Goal: Task Accomplishment & Management: Use online tool/utility

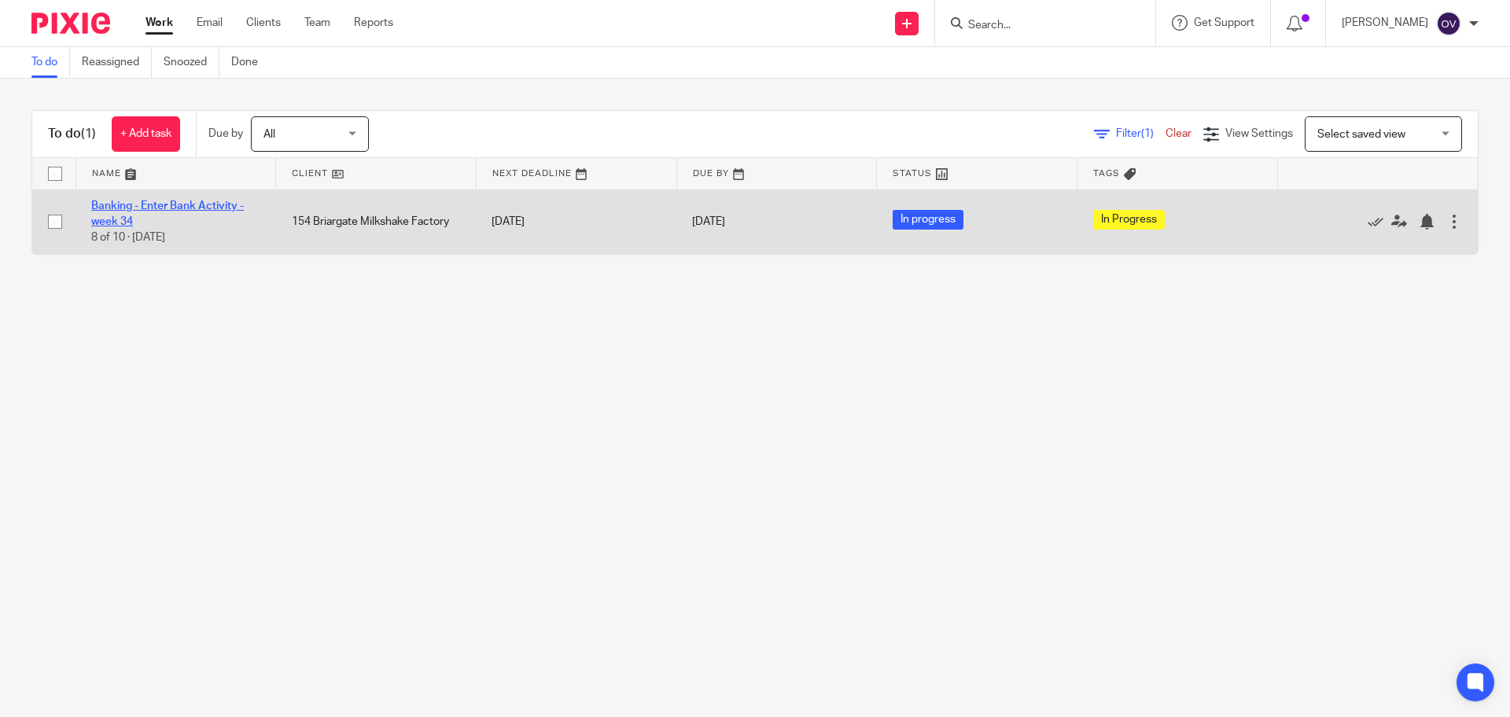
click at [217, 205] on link "Banking - Enter Bank Activity - week 34" at bounding box center [167, 214] width 153 height 27
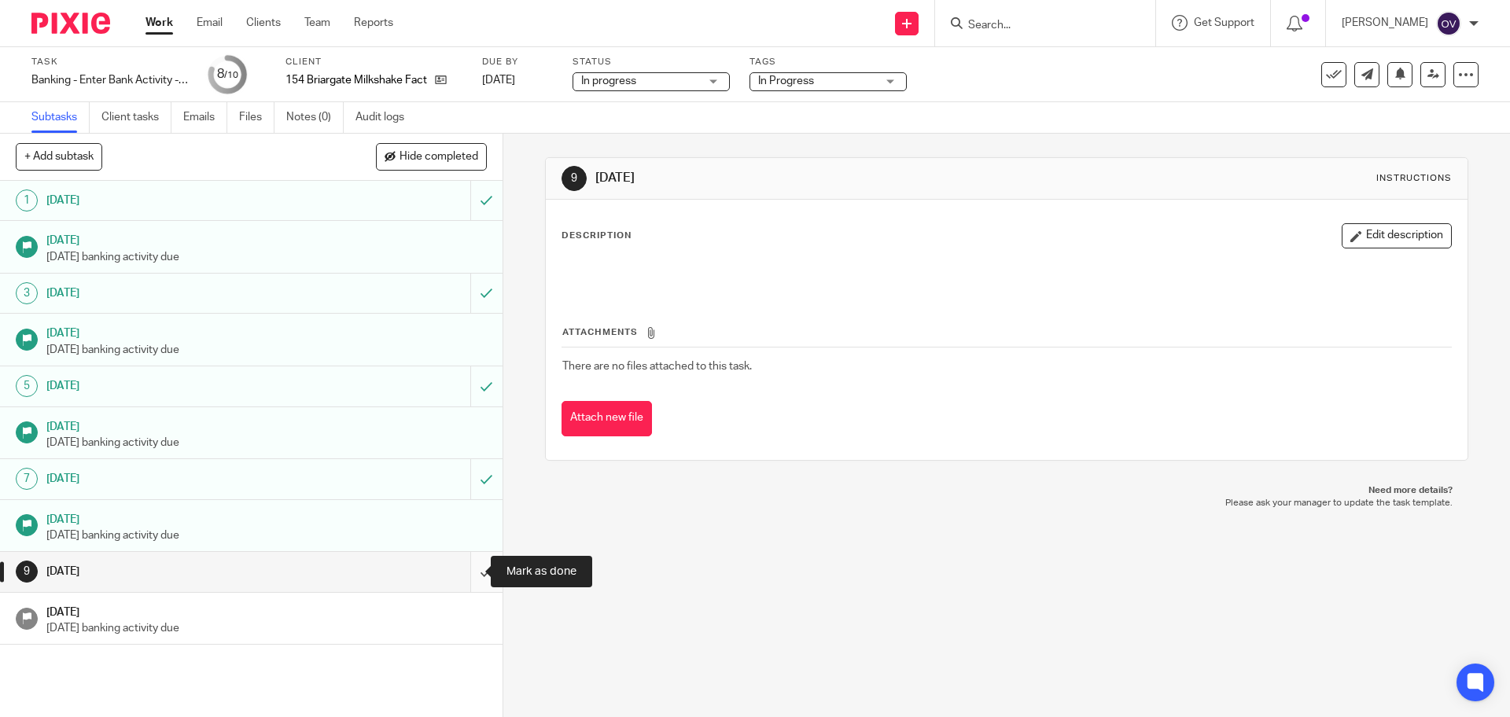
click at [468, 577] on input "submit" at bounding box center [251, 571] width 503 height 39
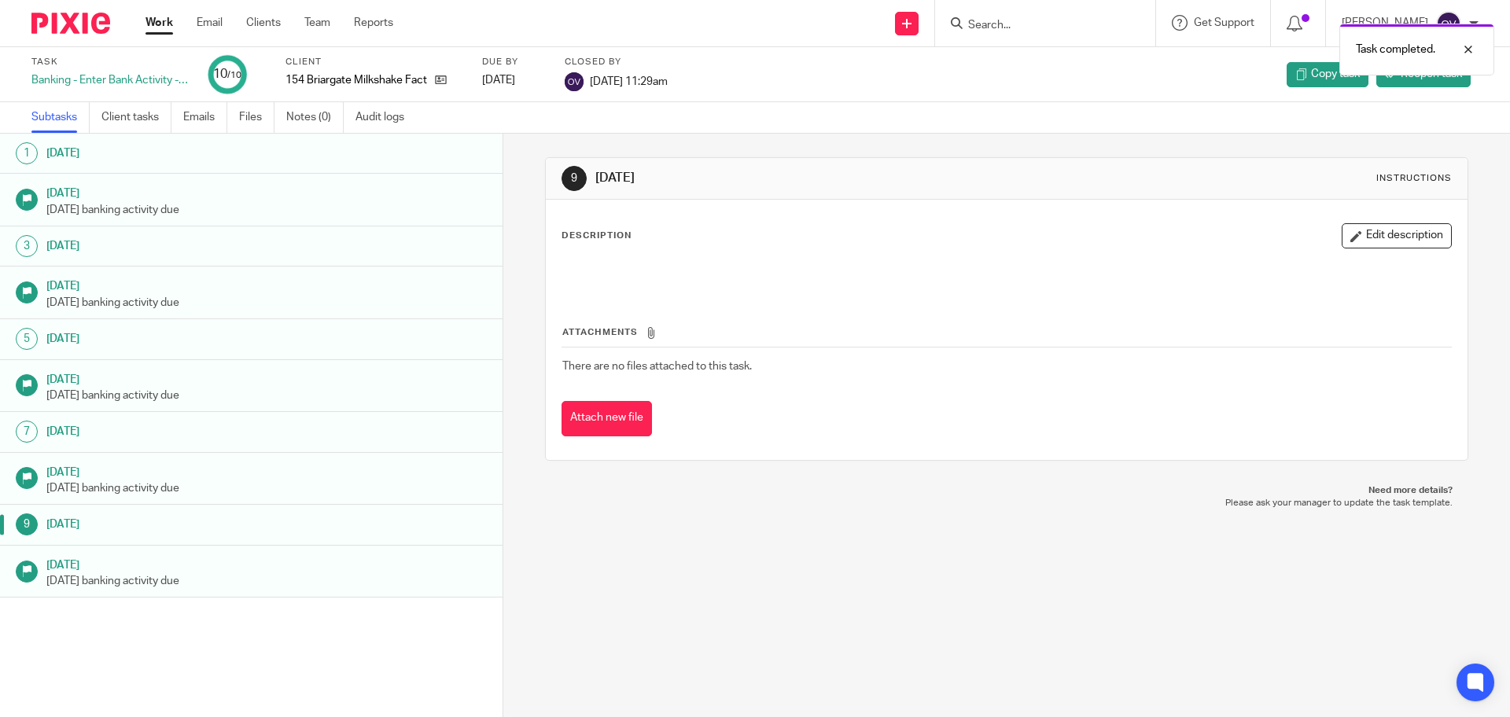
click at [153, 24] on link "Work" at bounding box center [160, 23] width 28 height 16
